Goal: Information Seeking & Learning: Learn about a topic

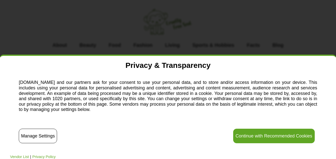
click at [288, 134] on button "Continue with Recommended Cookies" at bounding box center [274, 136] width 82 height 15
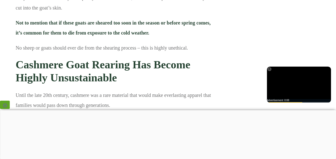
scroll to position [3387, 0]
